Goal: Task Accomplishment & Management: Complete application form

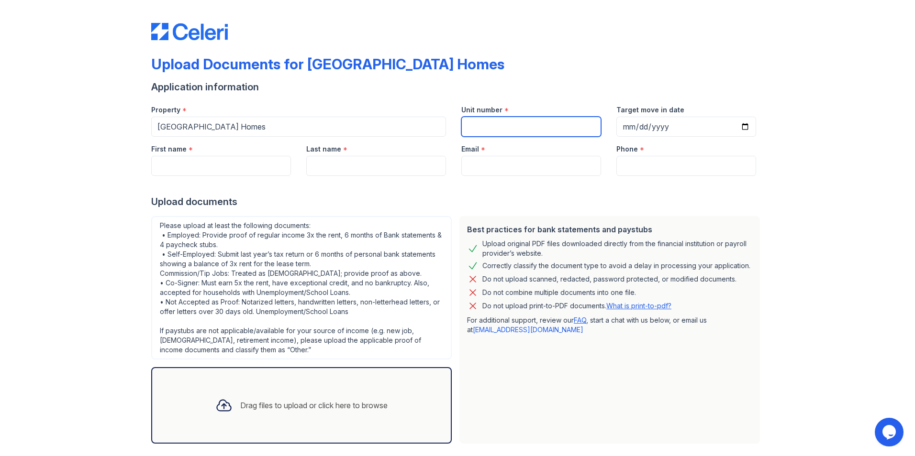
click at [474, 133] on input "Unit number" at bounding box center [531, 127] width 140 height 20
type input "1515"
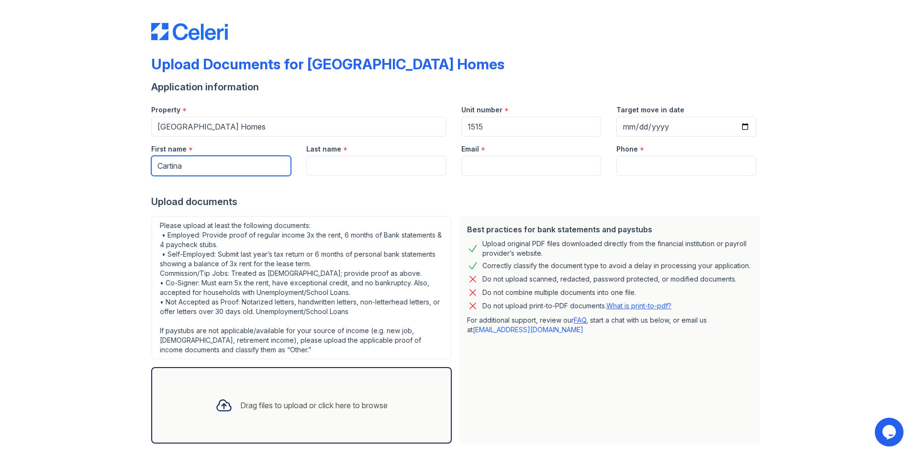
type input "Cartina"
type input "Jefferson"
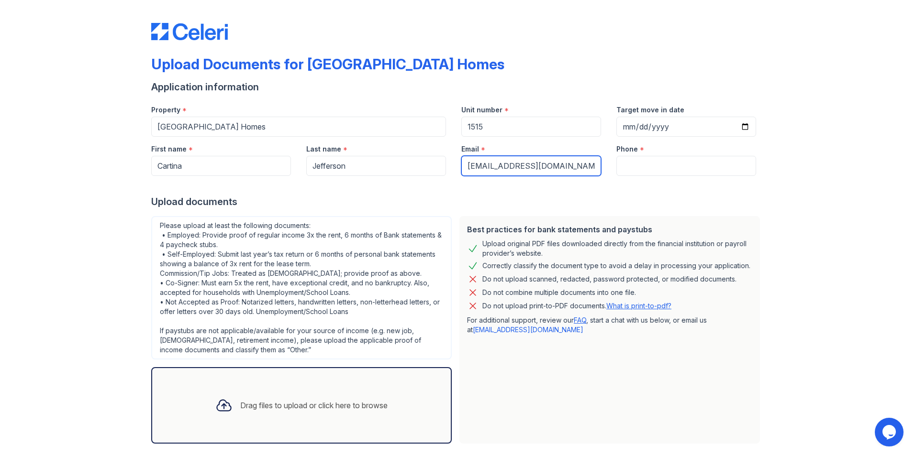
type input "[EMAIL_ADDRESS][DOMAIN_NAME]"
click at [664, 172] on input "Phone" at bounding box center [686, 166] width 140 height 20
type input "4099981157"
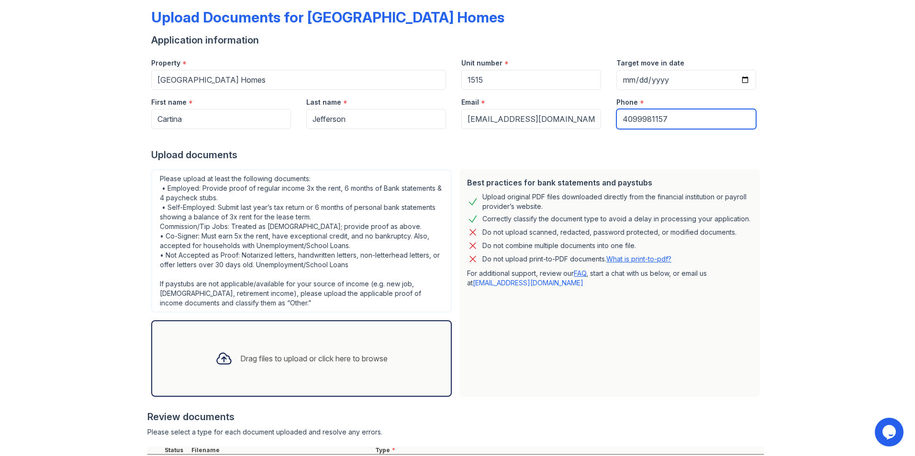
scroll to position [189, 0]
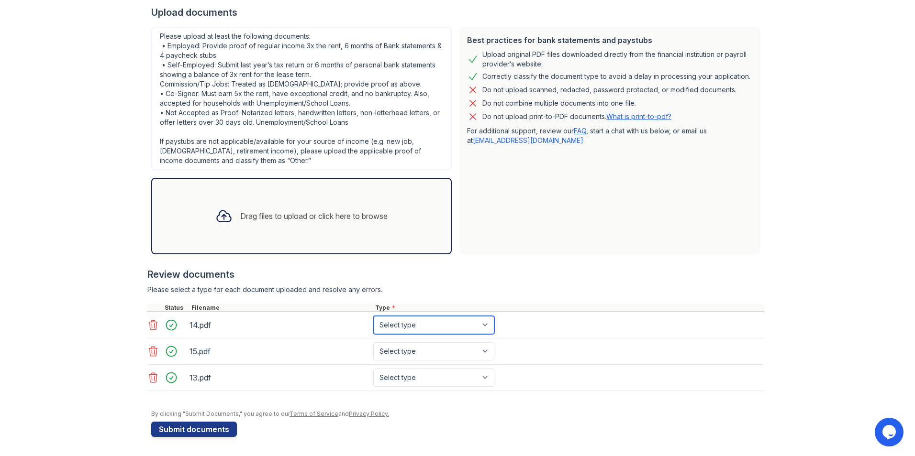
click at [419, 324] on select "Select type Paystub Bank Statement Offer Letter Tax Documents Benefit Award Let…" at bounding box center [433, 325] width 121 height 18
select select "paystub"
click at [373, 316] on select "Select type Paystub Bank Statement Offer Letter Tax Documents Benefit Award Let…" at bounding box center [433, 325] width 121 height 18
click at [408, 350] on select "Select type Paystub Bank Statement Offer Letter Tax Documents Benefit Award Let…" at bounding box center [433, 352] width 121 height 18
select select "paystub"
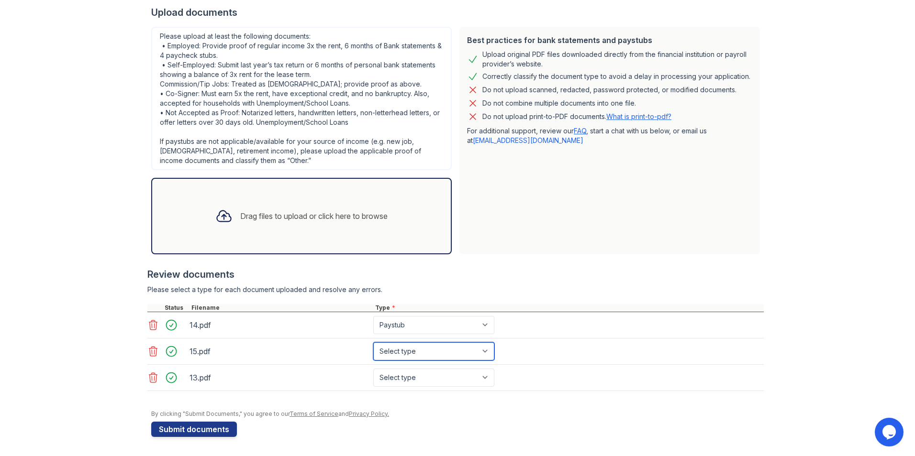
click at [373, 343] on select "Select type Paystub Bank Statement Offer Letter Tax Documents Benefit Award Let…" at bounding box center [433, 352] width 121 height 18
click at [396, 381] on select "Select type Paystub Bank Statement Offer Letter Tax Documents Benefit Award Let…" at bounding box center [433, 378] width 121 height 18
select select "paystub"
click at [373, 369] on select "Select type Paystub Bank Statement Offer Letter Tax Documents Benefit Award Let…" at bounding box center [433, 378] width 121 height 18
click at [189, 429] on button "Submit documents" at bounding box center [194, 429] width 86 height 15
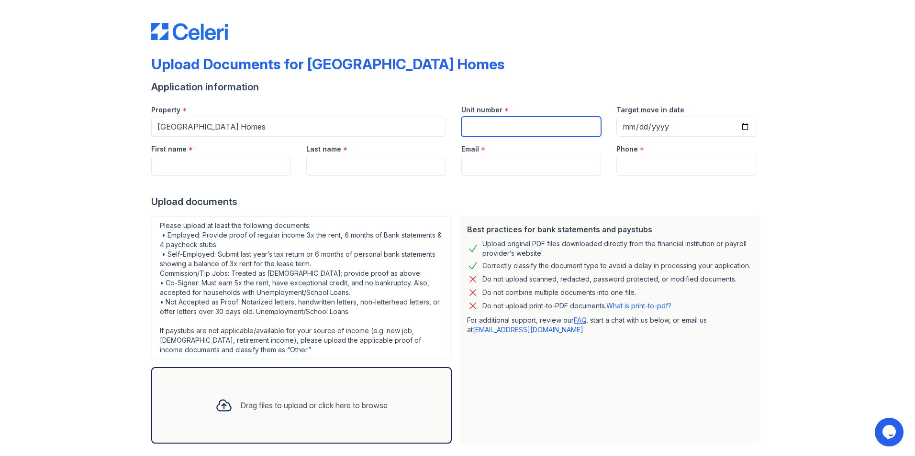
click at [461, 127] on input "Unit number" at bounding box center [531, 127] width 140 height 20
type input "1515"
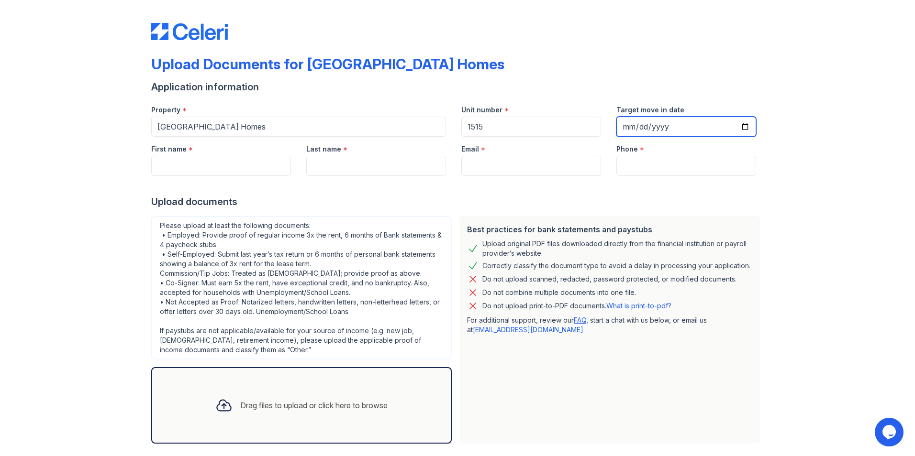
type input "Cartina"
type input "Jefferson"
type input "[EMAIL_ADDRESS][DOMAIN_NAME]"
type input "4099981157"
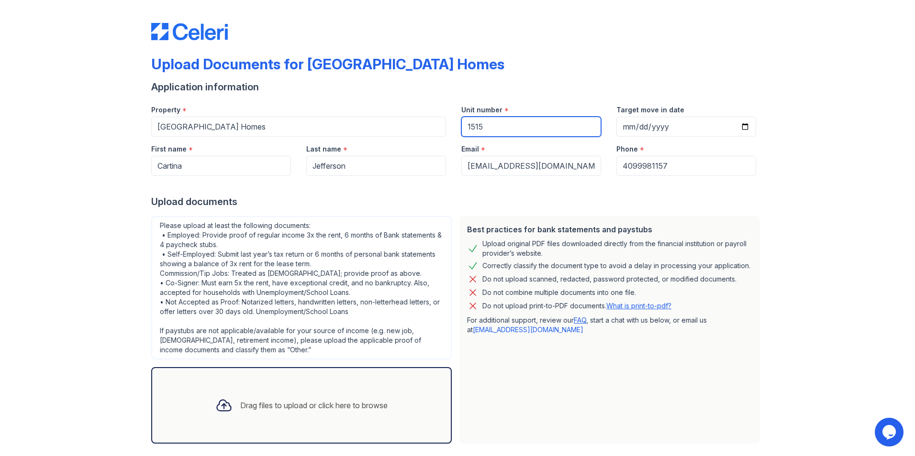
scroll to position [47, 0]
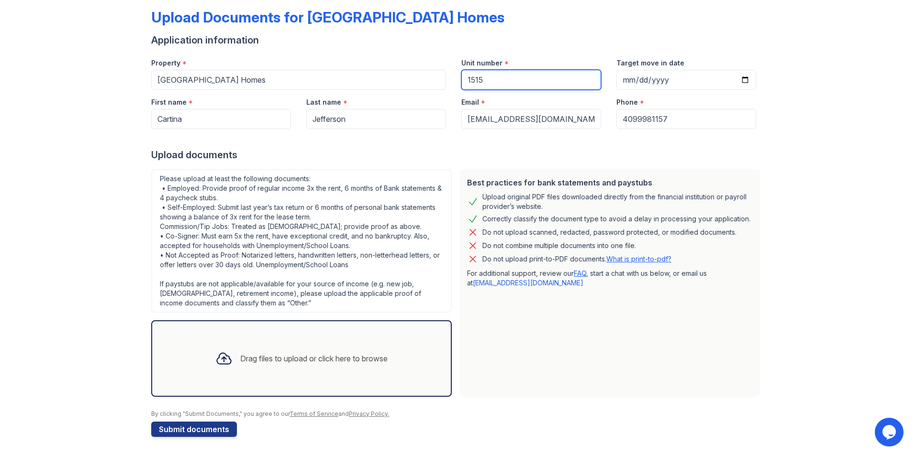
type input "1515"
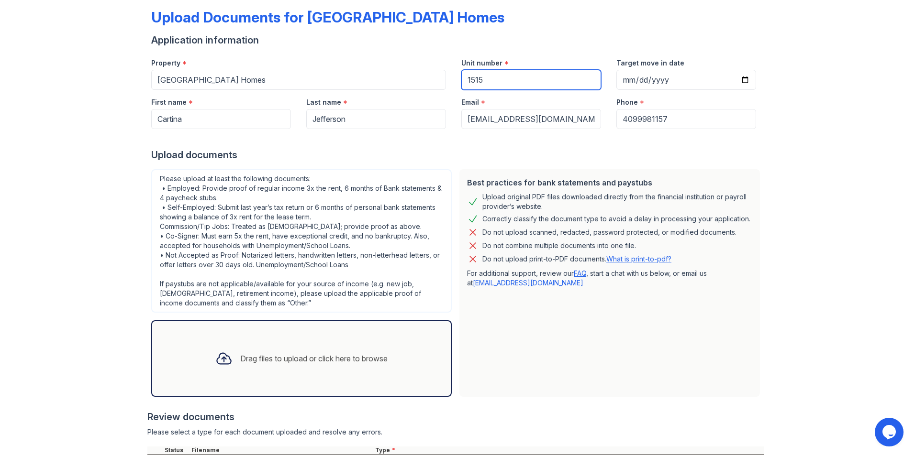
scroll to position [137, 0]
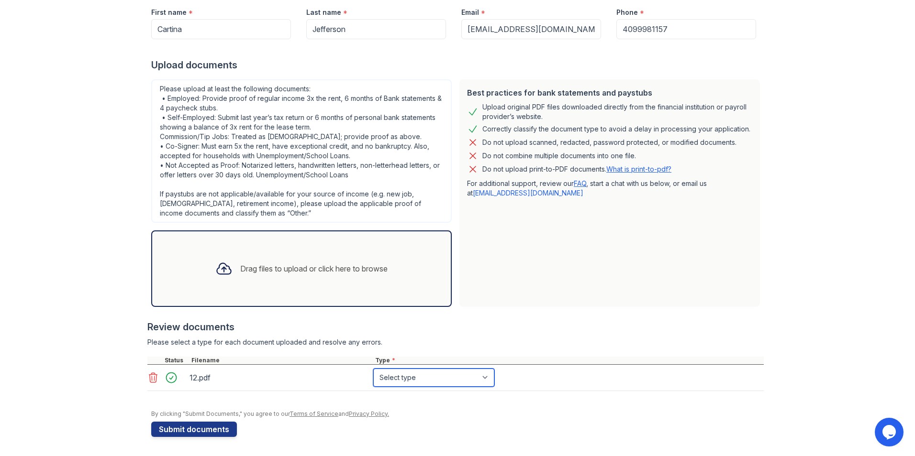
click at [402, 378] on select "Select type Paystub Bank Statement Offer Letter Tax Documents Benefit Award Let…" at bounding box center [433, 378] width 121 height 18
select select "paystub"
click at [373, 369] on select "Select type Paystub Bank Statement Offer Letter Tax Documents Benefit Award Let…" at bounding box center [433, 378] width 121 height 18
click at [202, 429] on button "Submit documents" at bounding box center [194, 429] width 86 height 15
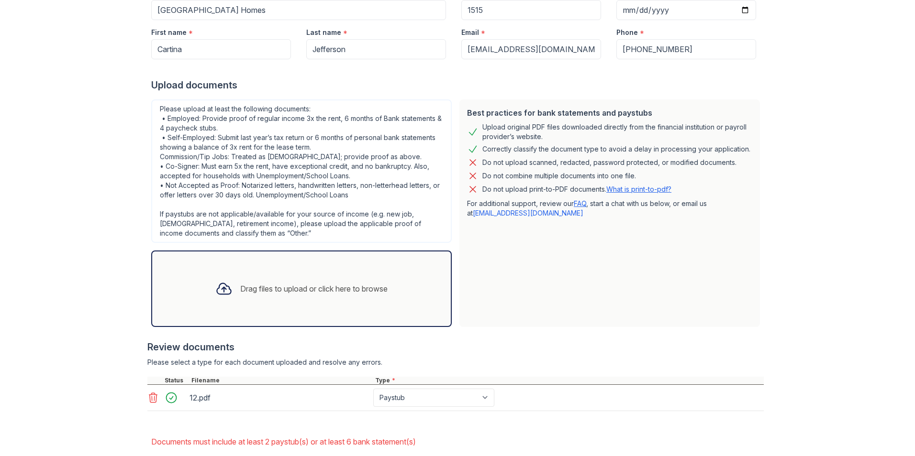
scroll to position [194, 0]
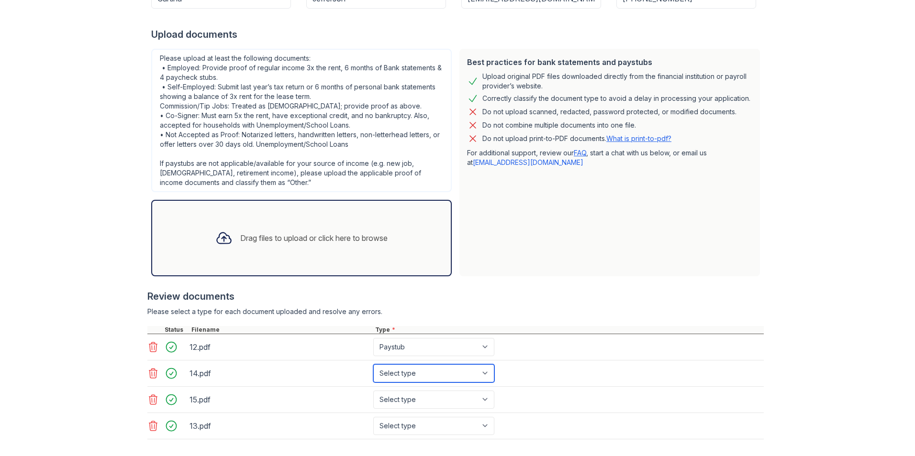
click at [416, 376] on select "Select type Paystub Bank Statement Offer Letter Tax Documents Benefit Award Let…" at bounding box center [433, 374] width 121 height 18
select select "paystub"
click at [373, 365] on select "Select type Paystub Bank Statement Offer Letter Tax Documents Benefit Award Let…" at bounding box center [433, 374] width 121 height 18
drag, startPoint x: 398, startPoint y: 402, endPoint x: 398, endPoint y: 396, distance: 6.2
click at [398, 402] on select "Select type Paystub Bank Statement Offer Letter Tax Documents Benefit Award Let…" at bounding box center [433, 400] width 121 height 18
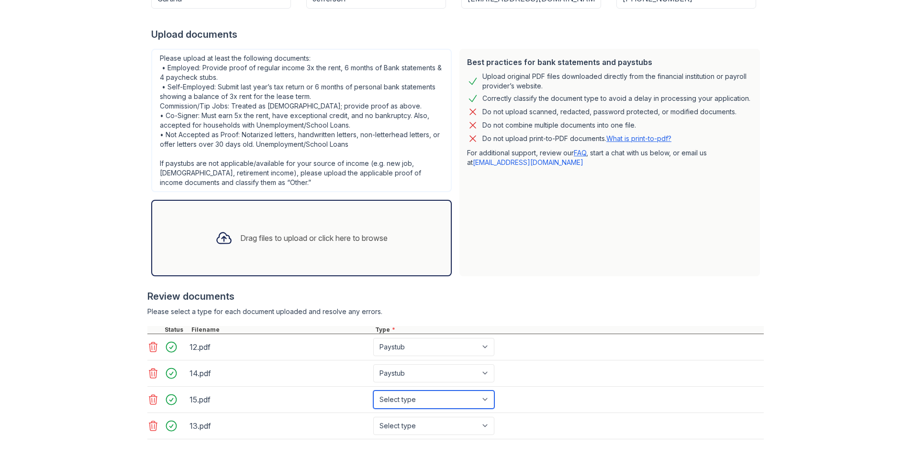
select select "paystub"
click at [373, 391] on select "Select type Paystub Bank Statement Offer Letter Tax Documents Benefit Award Let…" at bounding box center [433, 400] width 121 height 18
click at [393, 430] on select "Select type Paystub Bank Statement Offer Letter Tax Documents Benefit Award Let…" at bounding box center [433, 426] width 121 height 18
select select "paystub"
click at [373, 417] on select "Select type Paystub Bank Statement Offer Letter Tax Documents Benefit Award Let…" at bounding box center [433, 426] width 121 height 18
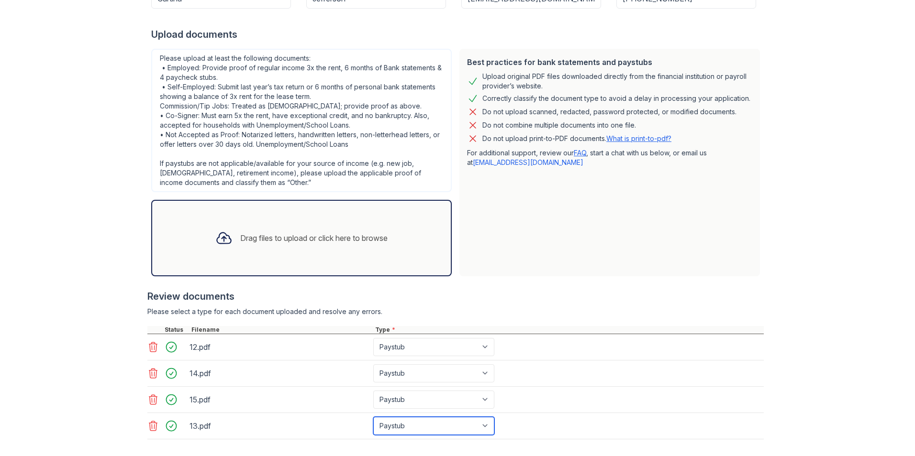
scroll to position [273, 0]
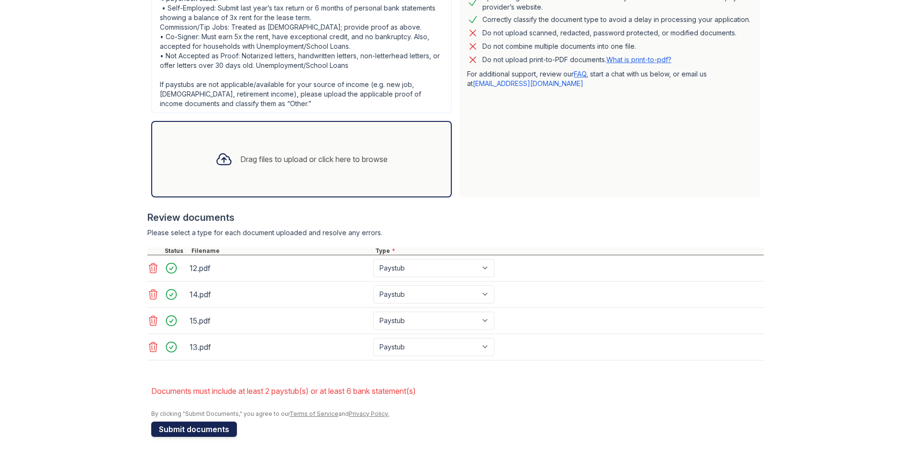
click at [209, 429] on button "Submit documents" at bounding box center [194, 429] width 86 height 15
